Goal: Task Accomplishment & Management: Manage account settings

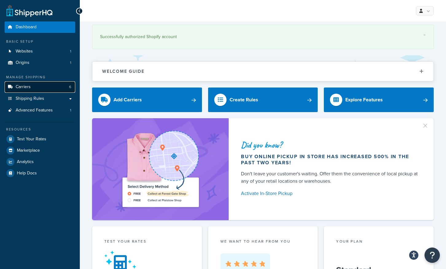
click at [46, 88] on link "Carriers 6" at bounding box center [40, 86] width 71 height 11
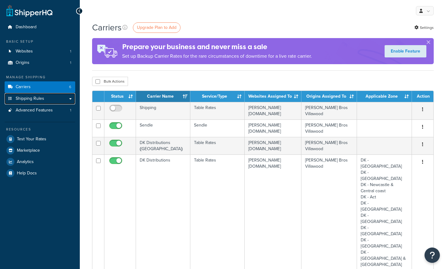
click at [35, 98] on span "Shipping Rules" at bounding box center [30, 98] width 29 height 5
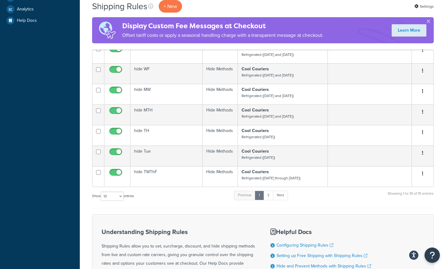
scroll to position [212, 0]
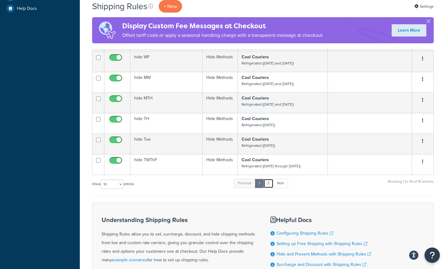
click at [269, 185] on link "2" at bounding box center [268, 182] width 10 height 9
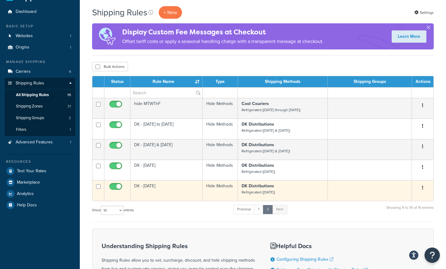
scroll to position [7, 0]
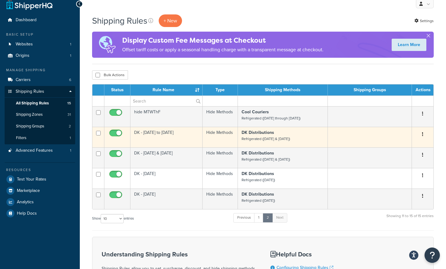
click at [277, 138] on small "Refrigerated (Monday & Friday)" at bounding box center [265, 139] width 48 height 6
click at [254, 136] on small "Refrigerated (Monday & Friday)" at bounding box center [265, 139] width 48 height 6
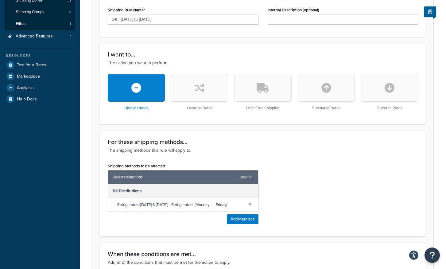
scroll to position [120, 0]
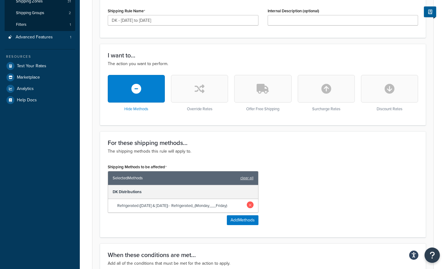
click at [251, 204] on link at bounding box center [250, 204] width 7 height 7
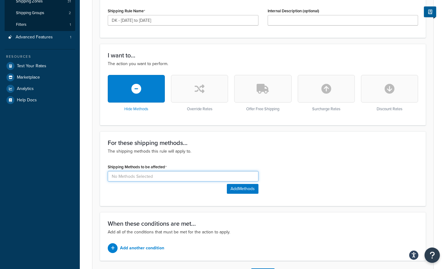
click at [184, 175] on input at bounding box center [183, 176] width 151 height 10
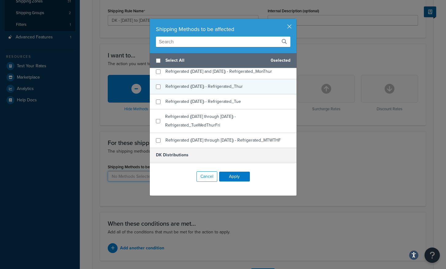
scroll to position [94, 0]
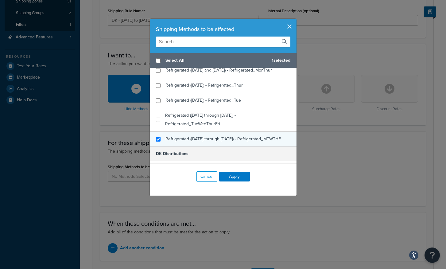
click at [204, 138] on span "Refrigerated ([DATE] through [DATE]) - Refrigerated_MTWTHF" at bounding box center [222, 139] width 115 height 6
click at [228, 139] on span "Refrigerated ([DATE] through [DATE]) - Refrigerated_MTWTHF" at bounding box center [222, 139] width 115 height 6
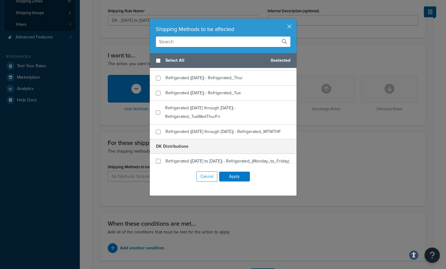
scroll to position [104, 0]
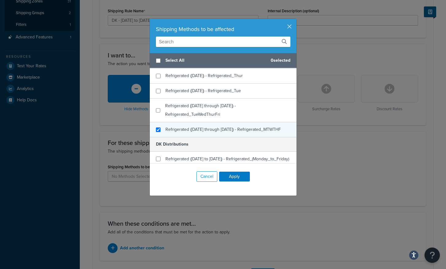
click at [214, 132] on span "Refrigerated ([DATE] through [DATE]) - Refrigerated_MTWTHF" at bounding box center [222, 129] width 115 height 6
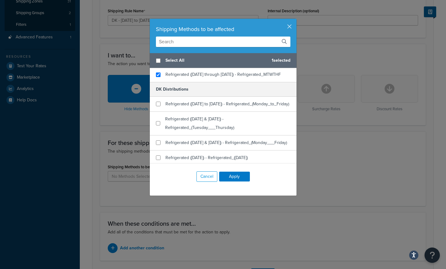
scroll to position [159, 0]
click at [158, 75] on input "checkbox" at bounding box center [158, 74] width 5 height 5
checkbox input "false"
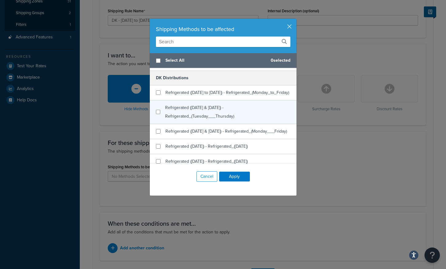
scroll to position [172, 0]
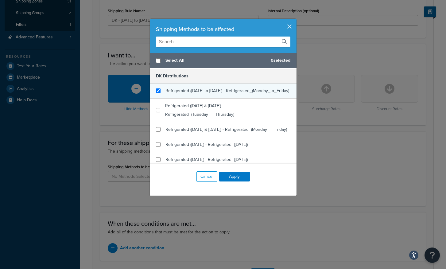
checkbox input "true"
click at [199, 90] on span "Refrigerated ([DATE] to [DATE]) - Refrigerated_(Monday_to_Friday)" at bounding box center [227, 90] width 124 height 6
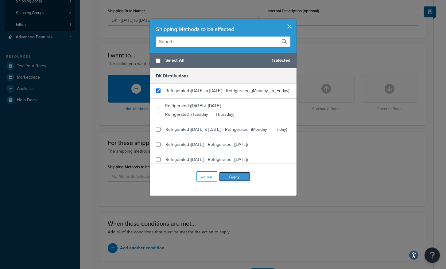
click at [235, 177] on button "Apply" at bounding box center [234, 176] width 31 height 10
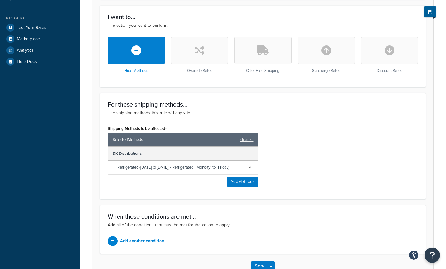
scroll to position [200, 0]
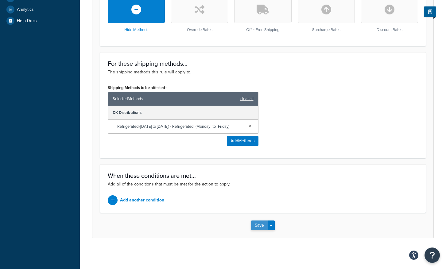
click at [257, 223] on button "Save" at bounding box center [259, 225] width 17 height 10
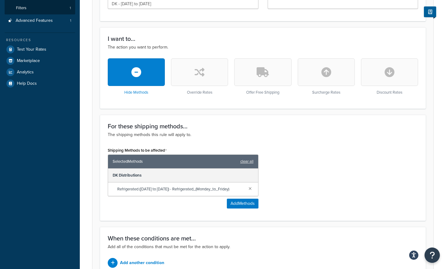
scroll to position [151, 0]
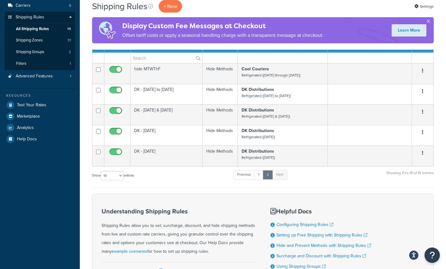
scroll to position [81, 0]
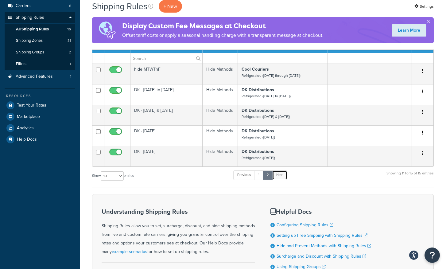
click at [283, 175] on link "Next" at bounding box center [279, 174] width 15 height 9
click at [260, 176] on link "1" at bounding box center [258, 174] width 9 height 9
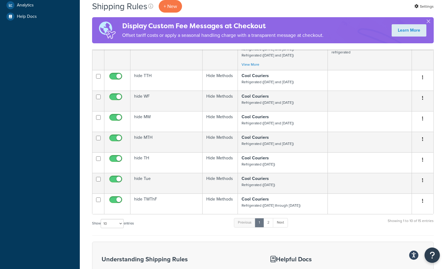
scroll to position [205, 0]
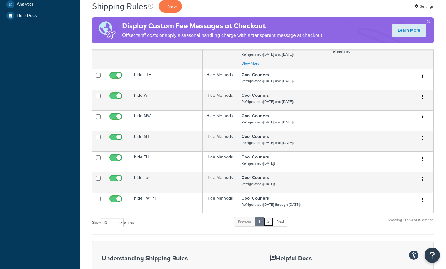
click at [270, 222] on link "2" at bounding box center [268, 221] width 10 height 9
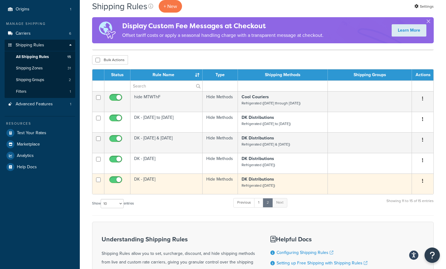
scroll to position [54, 0]
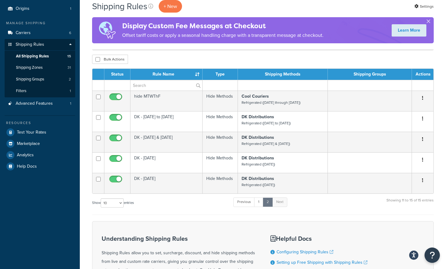
click at [429, 22] on button "button" at bounding box center [428, 23] width 2 height 2
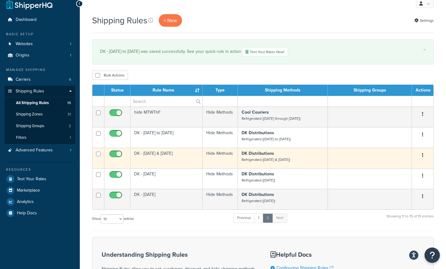
scroll to position [0, 0]
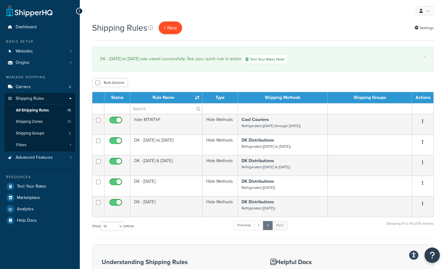
click at [167, 29] on p "+ New" at bounding box center [170, 27] width 23 height 13
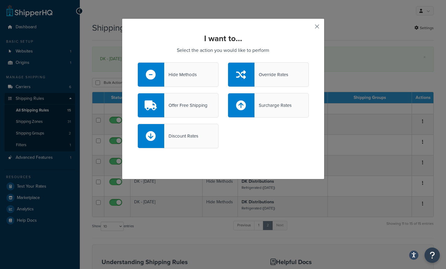
click at [308, 28] on button "button" at bounding box center [308, 29] width 2 height 2
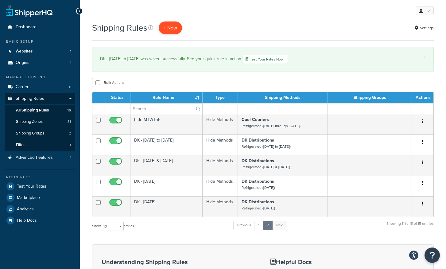
click at [173, 25] on p "+ New" at bounding box center [170, 27] width 23 height 13
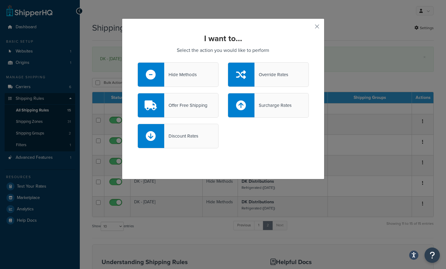
click at [183, 77] on div "Hide Methods" at bounding box center [180, 74] width 33 height 9
click at [0, 0] on input "Hide Methods" at bounding box center [0, 0] width 0 height 0
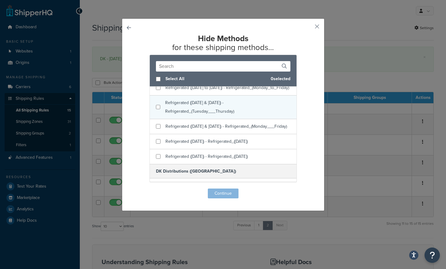
scroll to position [197, 0]
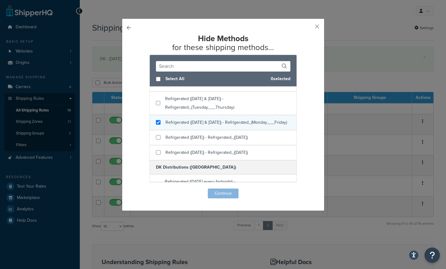
checkbox input "true"
click at [185, 125] on span "Refrigerated ([DATE] & [DATE]) - Refrigerated_(Monday___Friday)" at bounding box center [225, 122] width 121 height 6
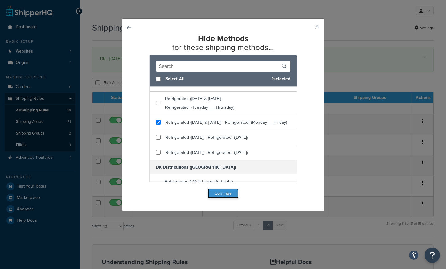
click at [226, 193] on button "Continue" at bounding box center [223, 193] width 31 height 10
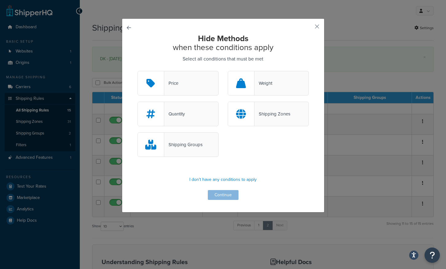
click at [288, 115] on div "Shipping Zones" at bounding box center [272, 113] width 36 height 9
click at [0, 0] on input "Shipping Zones" at bounding box center [0, 0] width 0 height 0
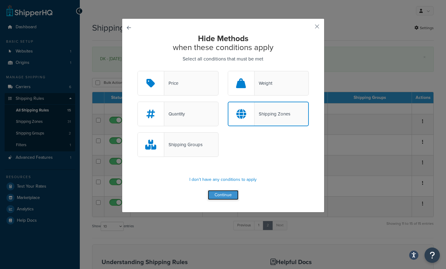
click at [228, 193] on button "Continue" at bounding box center [223, 195] width 31 height 10
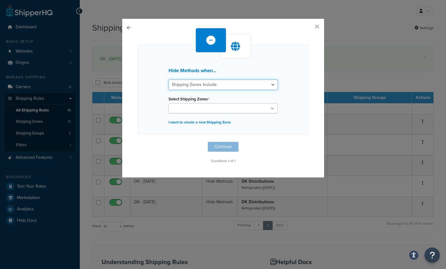
click at [228, 83] on select "Shipping Zones Include Shipping Zones Do Not Include" at bounding box center [222, 84] width 109 height 10
click at [201, 108] on input "Select Shipping Zones" at bounding box center [197, 108] width 54 height 7
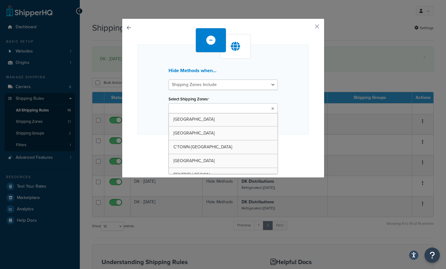
scroll to position [0, 0]
click at [131, 25] on div "Hide Methods when... Shipping Zones Include Shipping Zones Do Not Include Selec…" at bounding box center [223, 97] width 202 height 159
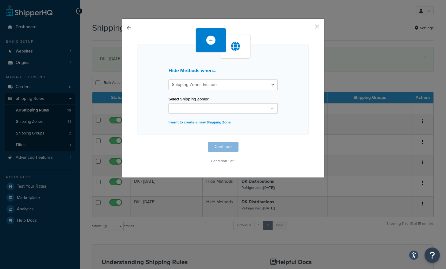
click at [137, 142] on button "button" at bounding box center [137, 142] width 0 height 0
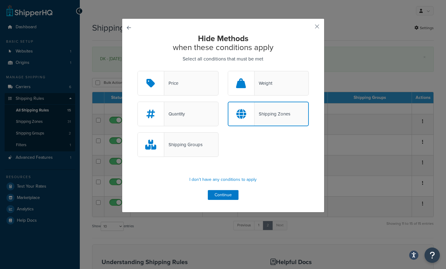
click at [125, 27] on div "Hide Methods when these conditions apply Select all conditions that must be met…" at bounding box center [223, 115] width 202 height 194
click at [137, 71] on button "button" at bounding box center [137, 71] width 0 height 0
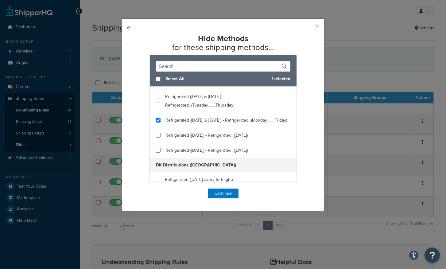
scroll to position [201, 0]
click at [308, 28] on button "button" at bounding box center [308, 29] width 2 height 2
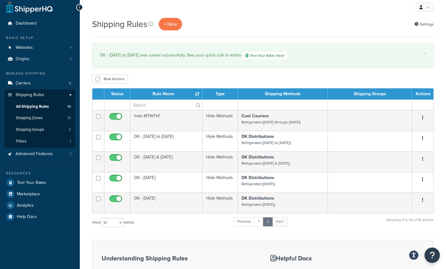
scroll to position [1, 0]
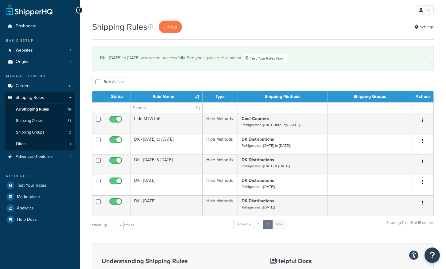
click at [235, 102] on th "Type" at bounding box center [220, 96] width 36 height 11
